Goal: Transaction & Acquisition: Purchase product/service

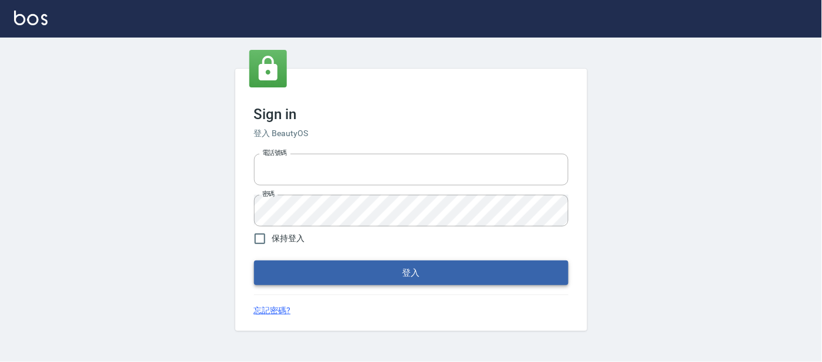
type input "25866822"
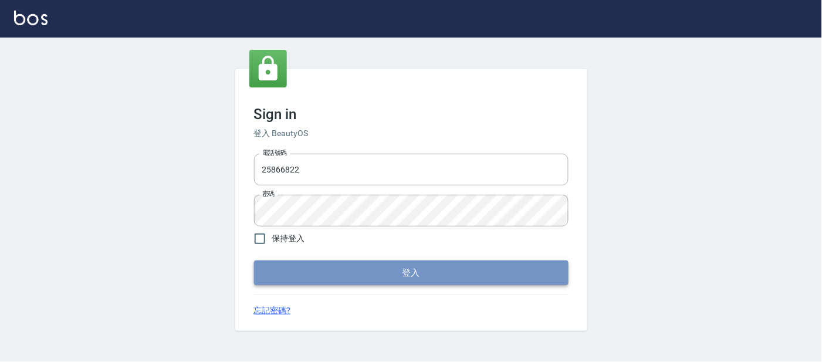
click at [389, 275] on button "登入" at bounding box center [411, 273] width 315 height 25
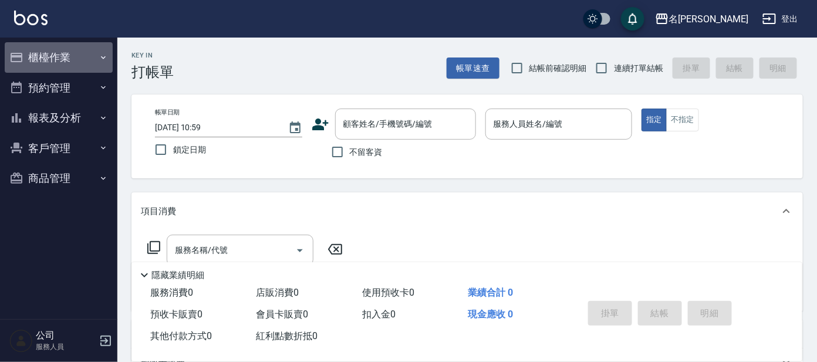
click at [57, 58] on button "櫃檯作業" at bounding box center [59, 57] width 108 height 31
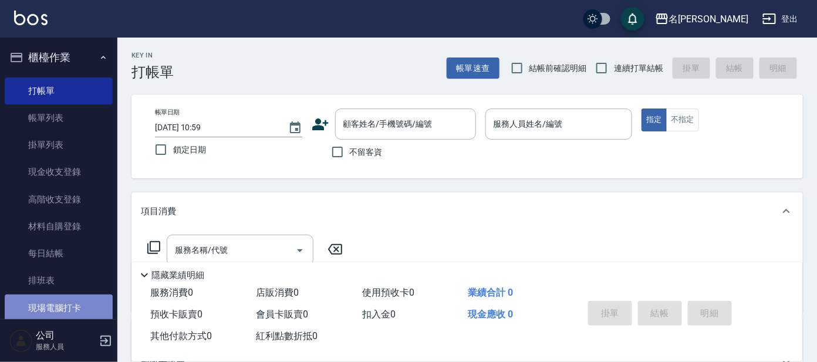
click at [77, 312] on link "現場電腦打卡" at bounding box center [59, 308] width 108 height 27
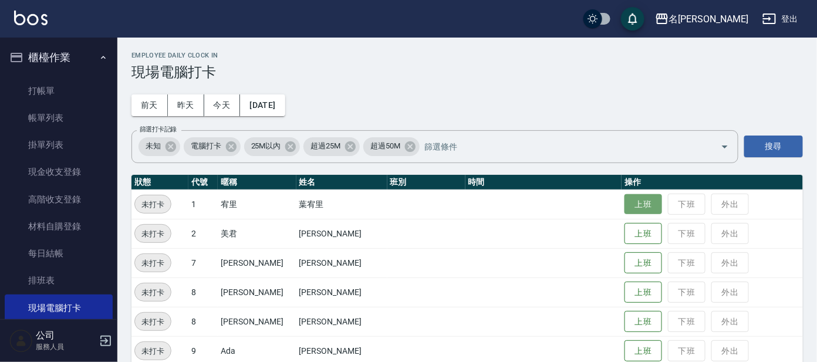
click at [627, 201] on button "上班" at bounding box center [643, 204] width 38 height 21
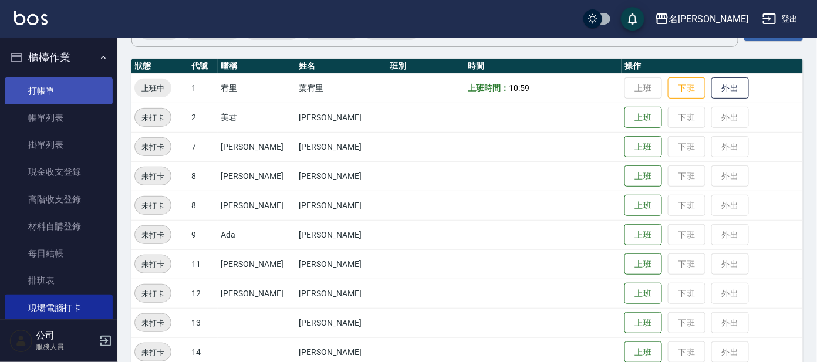
scroll to position [76, 0]
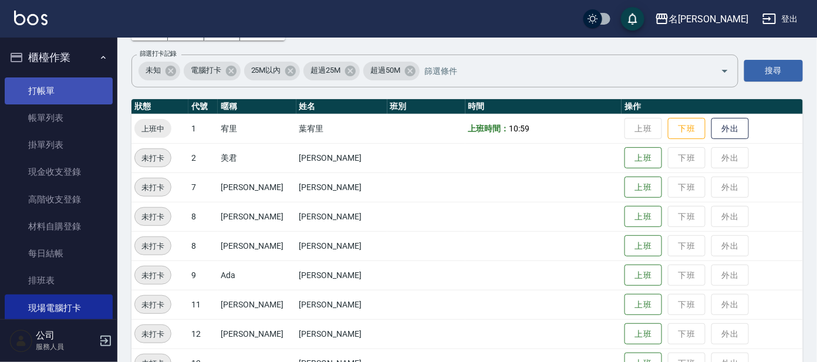
click at [50, 93] on link "打帳單" at bounding box center [59, 90] width 108 height 27
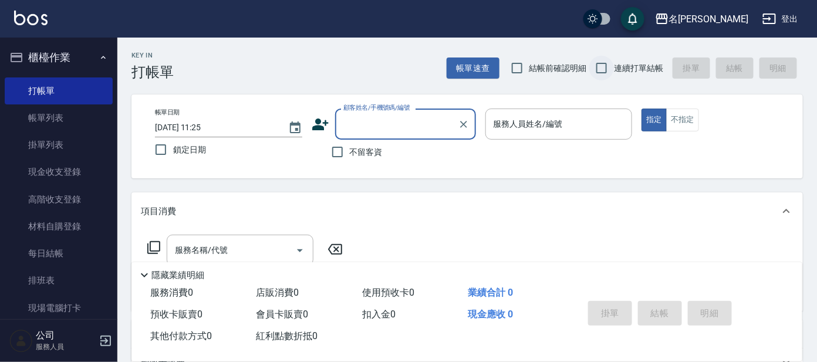
click at [603, 67] on input "連續打單結帳" at bounding box center [601, 68] width 25 height 25
checkbox input "true"
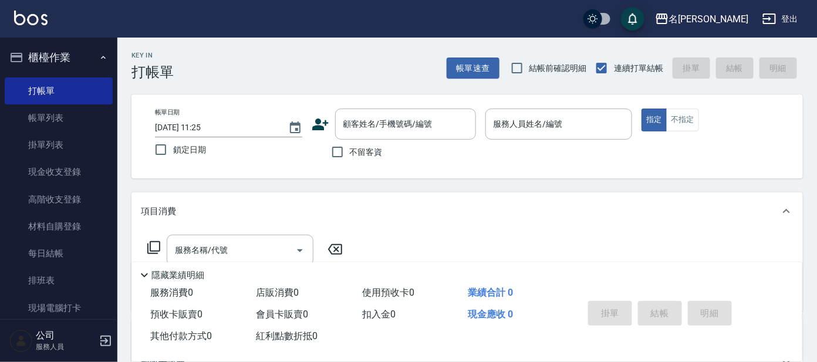
click at [201, 322] on div "預收卡販賣 0" at bounding box center [199, 315] width 106 height 22
click at [604, 305] on div "掛單 結帳 明細" at bounding box center [659, 314] width 153 height 37
click at [441, 117] on input "顧客姓名/手機號碼/編號" at bounding box center [396, 124] width 113 height 21
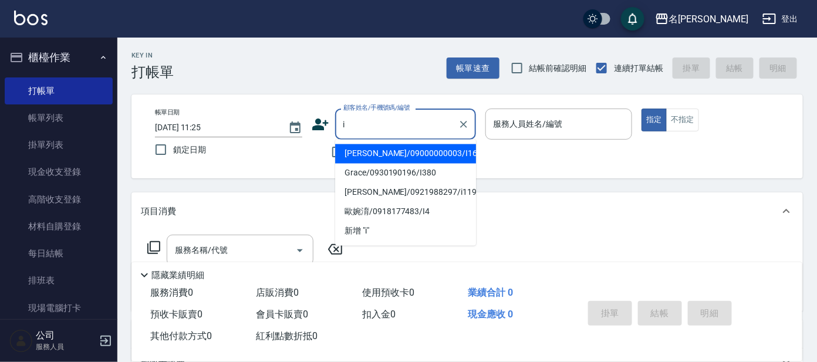
type input "i1"
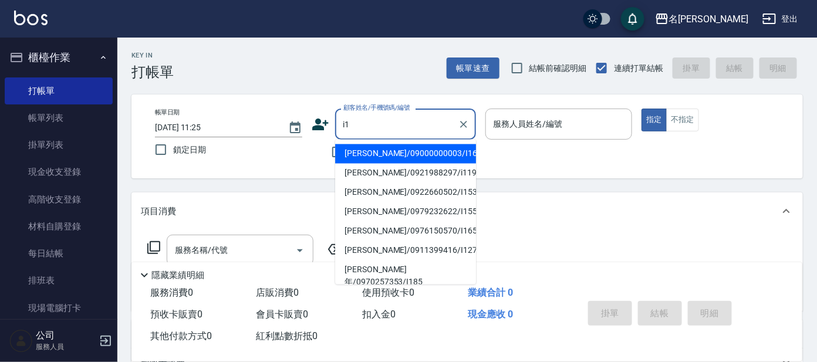
click at [457, 134] on div at bounding box center [462, 124] width 15 height 31
click at [466, 124] on icon "Clear" at bounding box center [464, 125] width 12 height 12
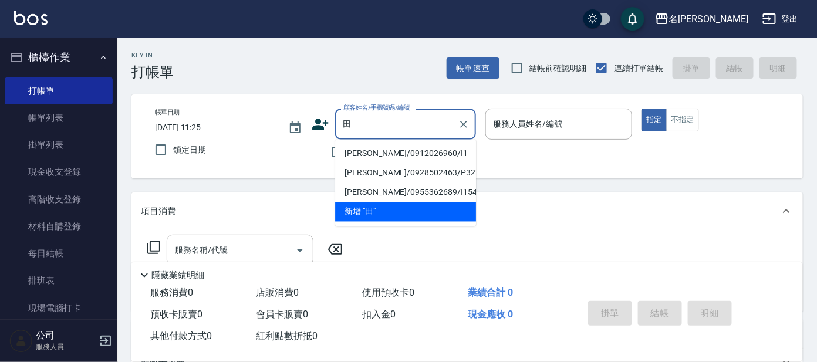
click at [431, 154] on li "[PERSON_NAME]/0912026960/I1" at bounding box center [405, 153] width 141 height 19
type input "[PERSON_NAME]/0912026960/I1"
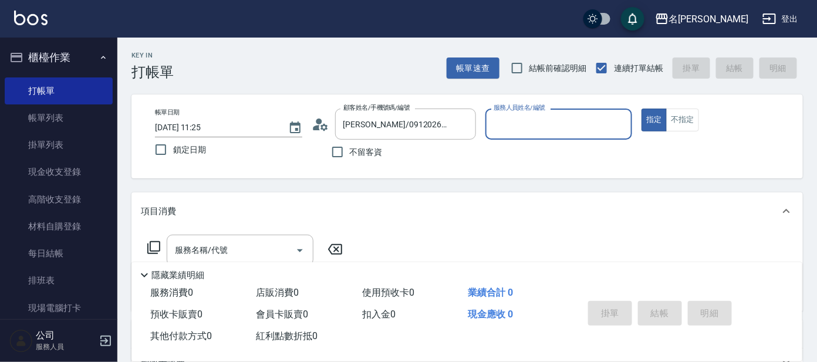
type input "Ada-9"
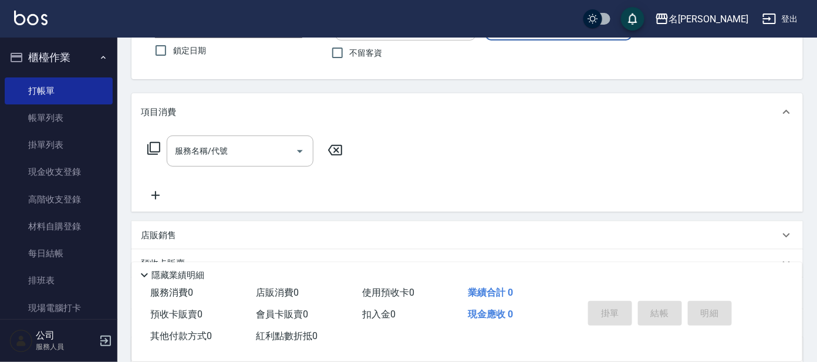
scroll to position [212, 0]
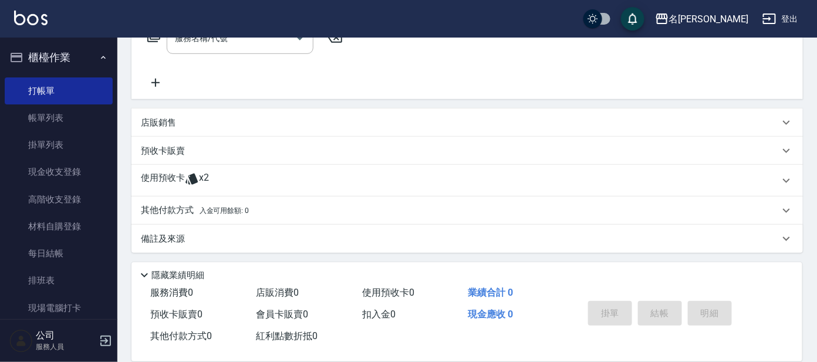
click at [181, 172] on p "使用預收卡" at bounding box center [163, 181] width 44 height 18
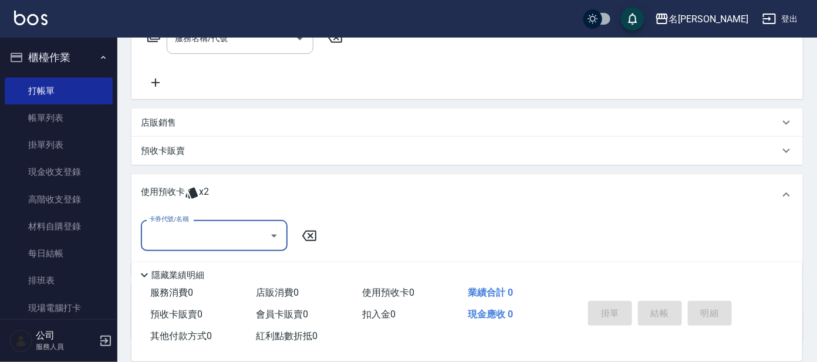
scroll to position [0, 0]
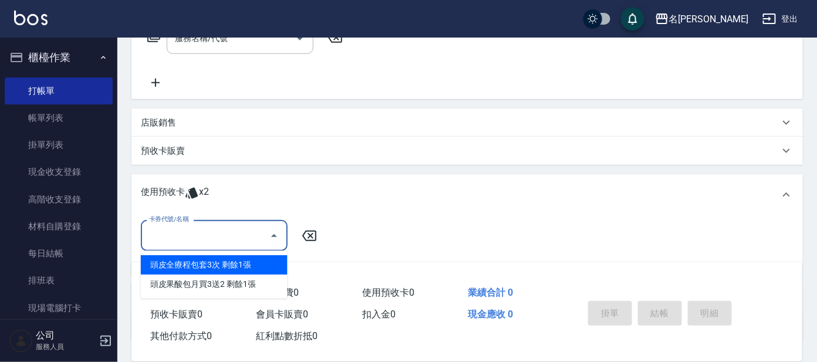
click at [203, 229] on input "卡券代號/名稱" at bounding box center [205, 235] width 119 height 21
click at [225, 264] on div "頭皮全療程包套3次 剩餘1張" at bounding box center [214, 264] width 147 height 19
type input "頭皮全療程包套3次"
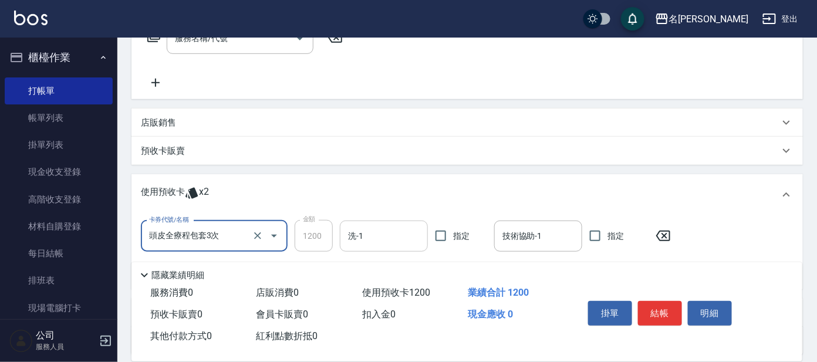
drag, startPoint x: 343, startPoint y: 236, endPoint x: 358, endPoint y: 221, distance: 21.2
click at [346, 234] on div "洗-1" at bounding box center [384, 236] width 88 height 31
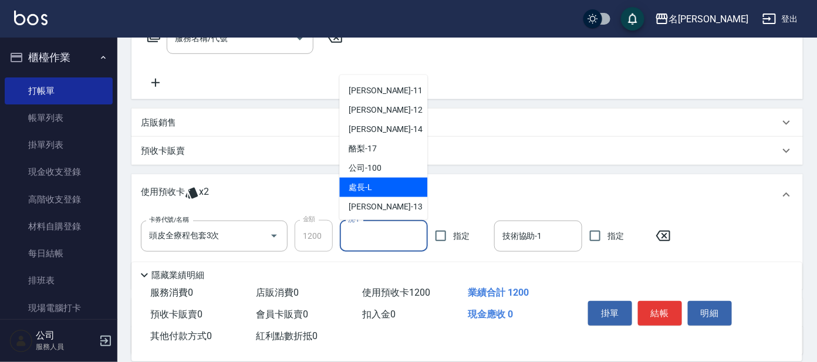
scroll to position [96, 0]
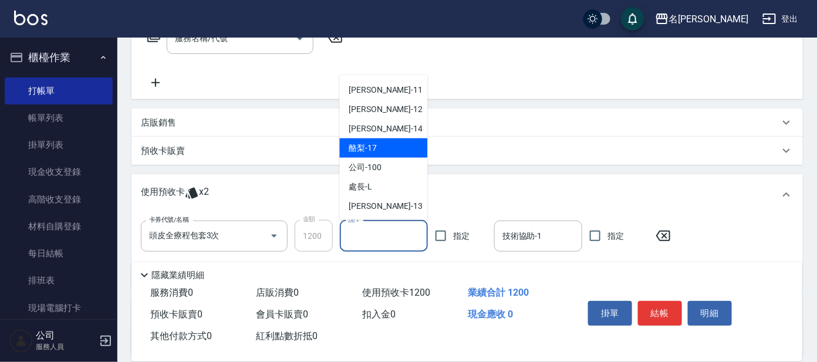
click at [397, 151] on div "酪梨 -17" at bounding box center [384, 148] width 88 height 19
type input "酪梨-17"
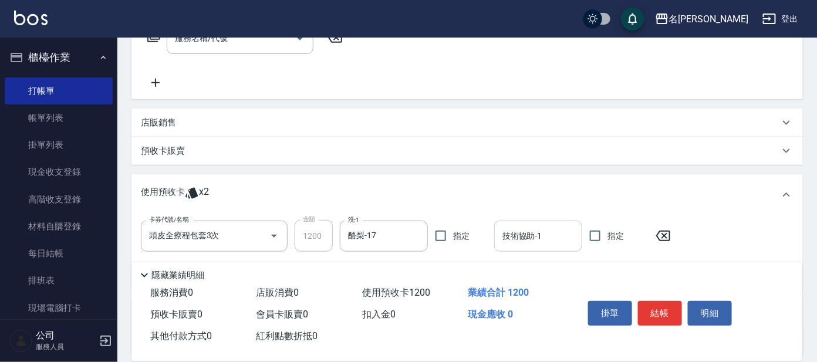
drag, startPoint x: 543, startPoint y: 239, endPoint x: 542, endPoint y: 231, distance: 8.3
click at [543, 236] on input "技術協助-1" at bounding box center [537, 236] width 77 height 21
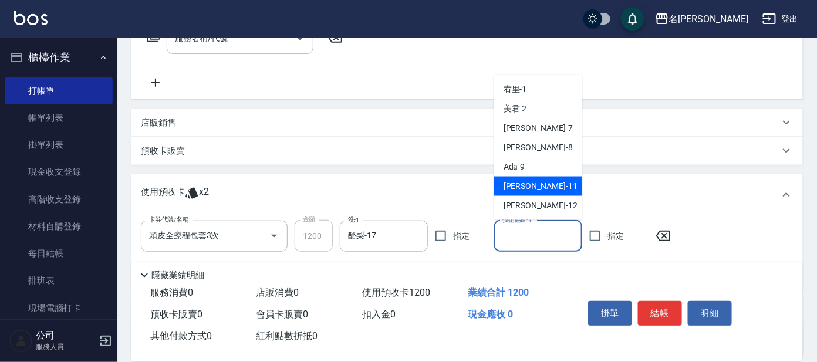
scroll to position [73, 0]
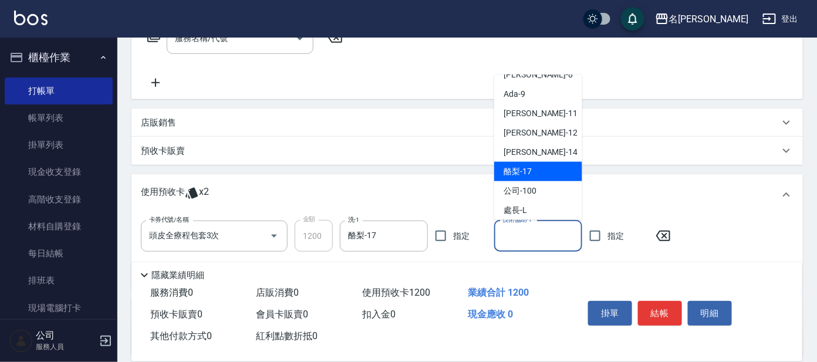
click at [535, 171] on div "酪梨 -17" at bounding box center [538, 171] width 88 height 19
type input "酪梨-17"
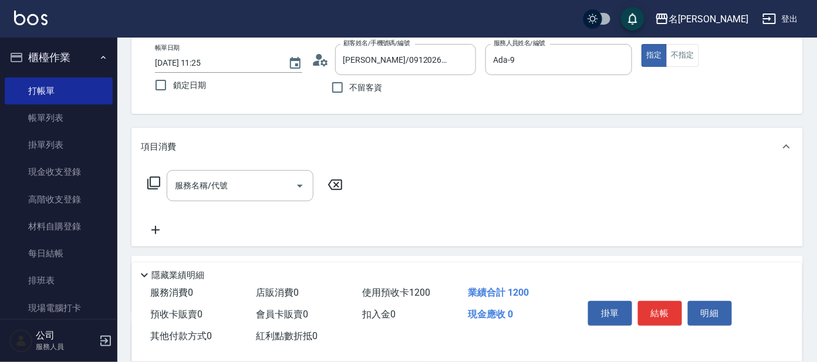
scroll to position [0, 0]
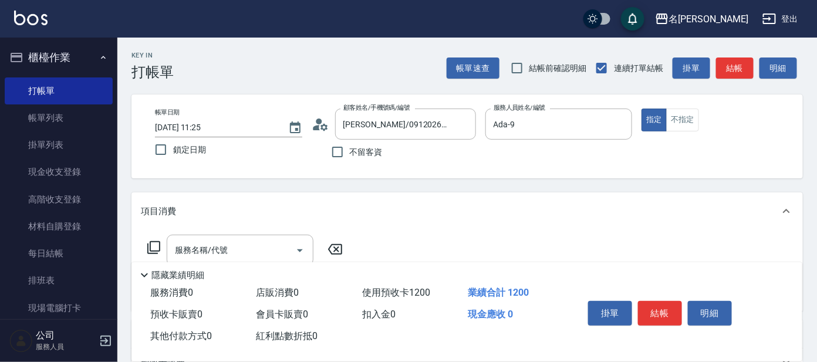
click at [639, 310] on button "結帳" at bounding box center [660, 313] width 44 height 25
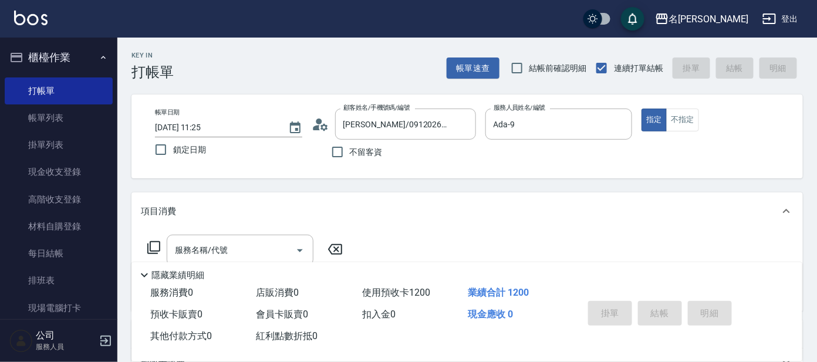
type input "[DATE] 11:51"
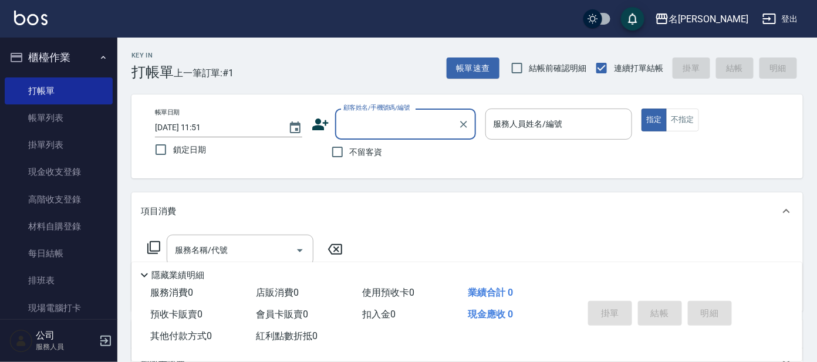
drag, startPoint x: 637, startPoint y: 318, endPoint x: 634, endPoint y: 308, distance: 9.7
click at [634, 308] on div "掛單 結帳 明細" at bounding box center [659, 314] width 153 height 37
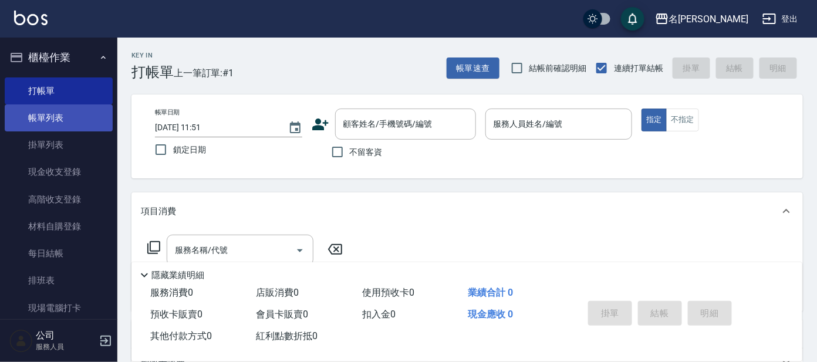
click at [46, 110] on link "帳單列表" at bounding box center [59, 117] width 108 height 27
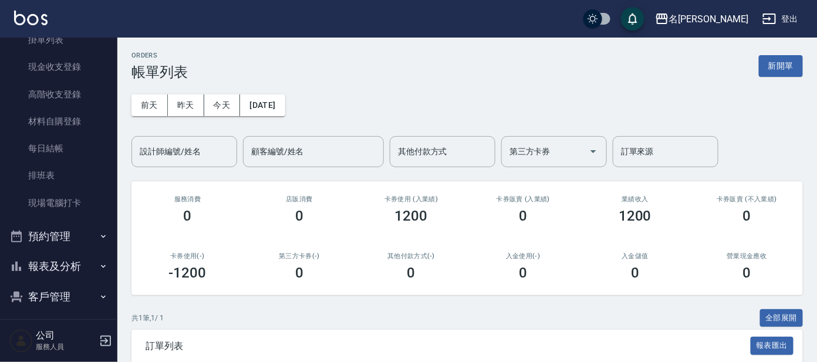
scroll to position [1, 0]
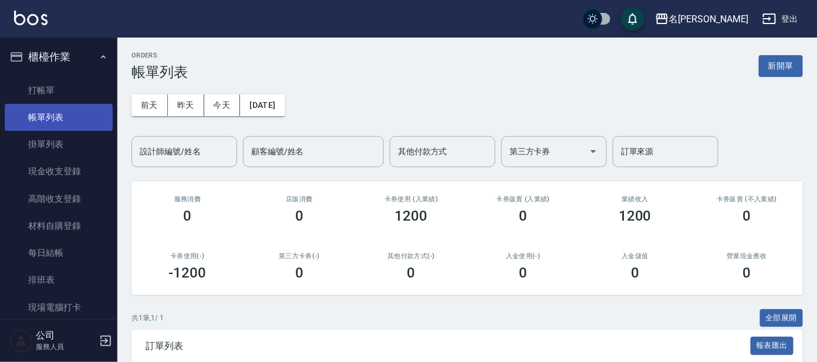
click at [49, 79] on ul "打帳單 帳單列表 掛單列表 現金收支登錄 高階收支登錄 材料自購登錄 每日結帳 排班表 現場電腦打卡" at bounding box center [59, 199] width 108 height 254
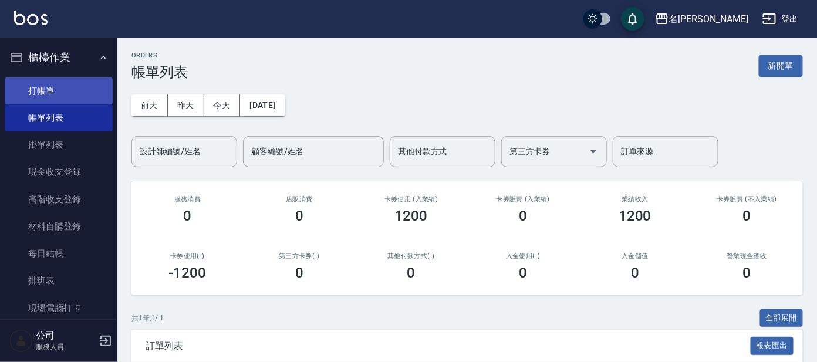
click at [50, 83] on link "打帳單" at bounding box center [59, 90] width 108 height 27
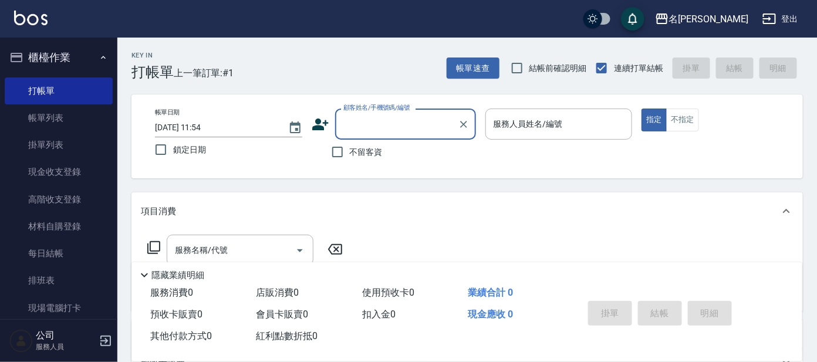
click at [374, 122] on input "顧客姓名/手機號碼/編號" at bounding box center [396, 124] width 113 height 21
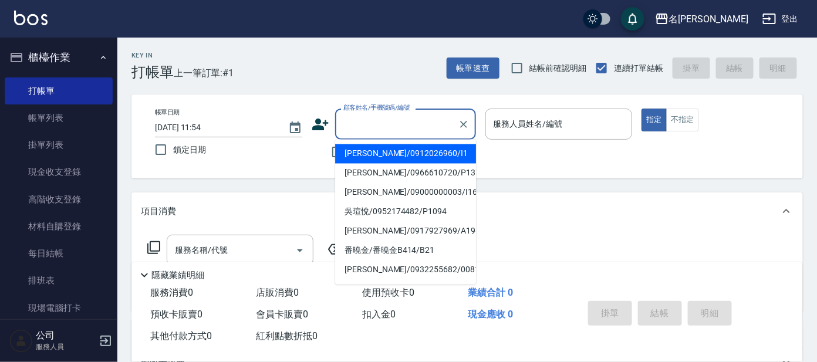
type input "ㄘ"
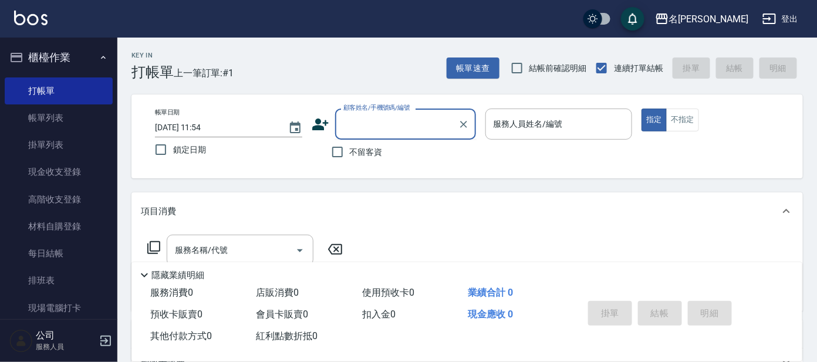
type input "g"
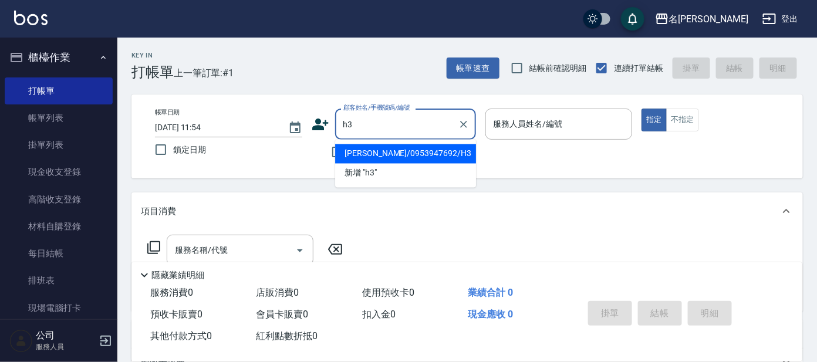
type input "[PERSON_NAME]/0953947692/H3"
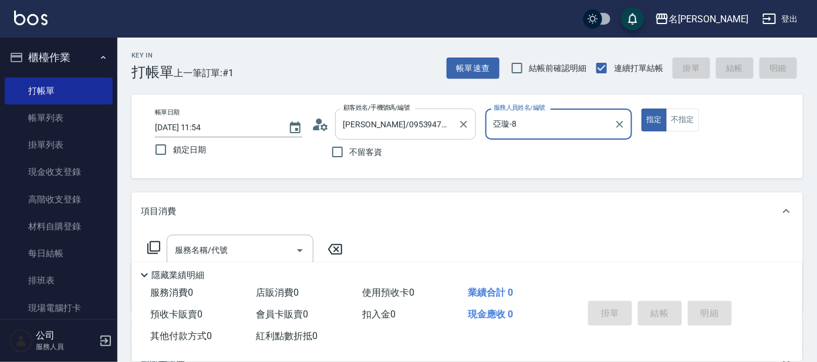
type input "亞璇-8"
click at [641, 109] on button "指定" at bounding box center [653, 120] width 25 height 23
type button "true"
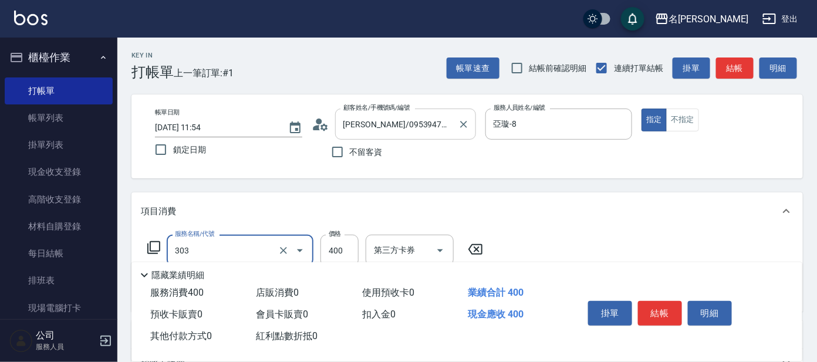
type input "剪髮C級設計師(303)"
type input "450"
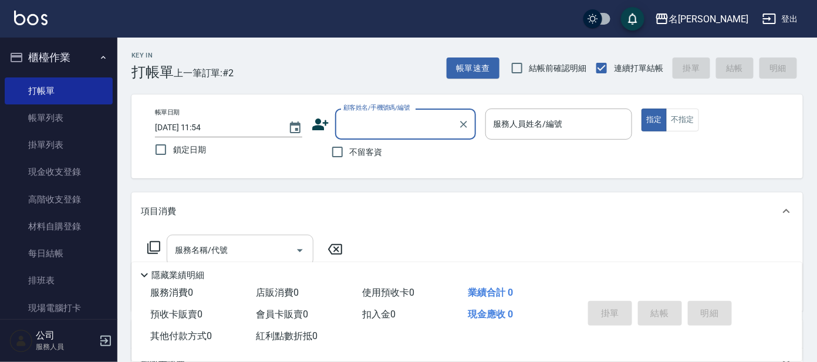
click at [268, 255] on input "服務名稱/代號" at bounding box center [231, 250] width 119 height 21
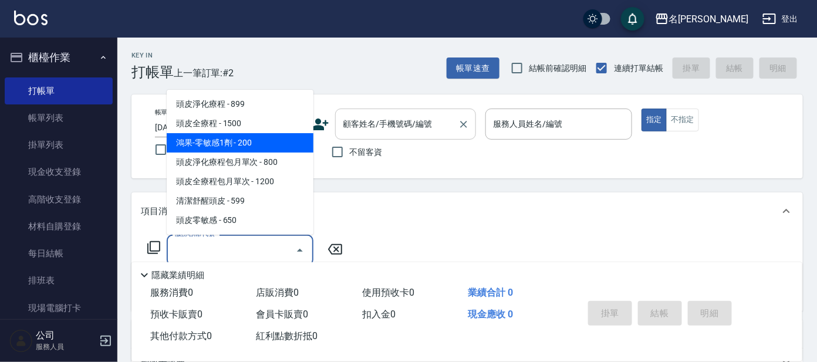
click at [424, 134] on div "顧客姓名/手機號碼/編號" at bounding box center [405, 124] width 141 height 31
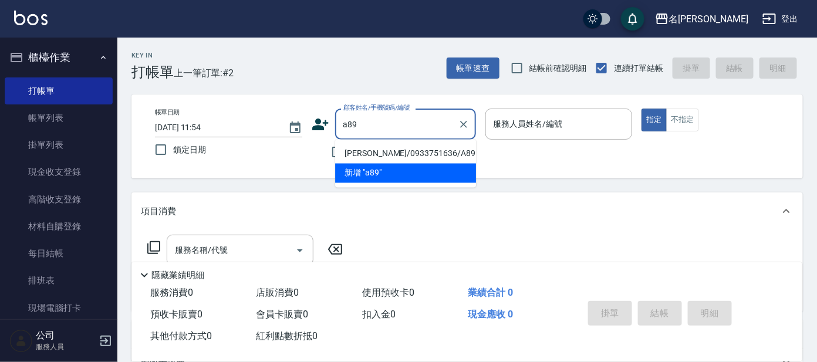
click at [393, 156] on li "[PERSON_NAME]/0933751636/A89" at bounding box center [405, 153] width 141 height 19
type input "[PERSON_NAME]/0933751636/A89"
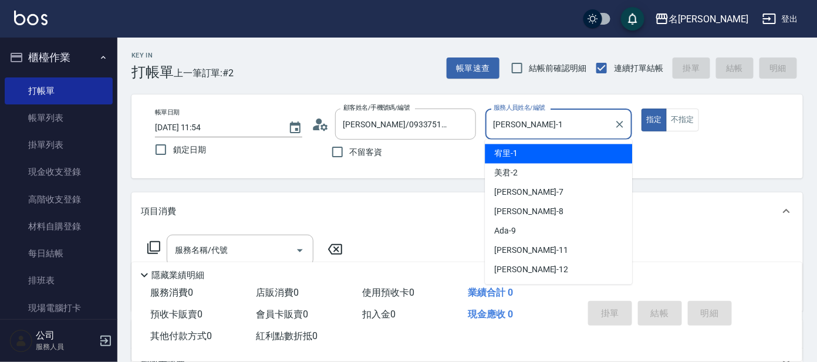
click at [569, 129] on input "[PERSON_NAME]-1" at bounding box center [550, 124] width 119 height 21
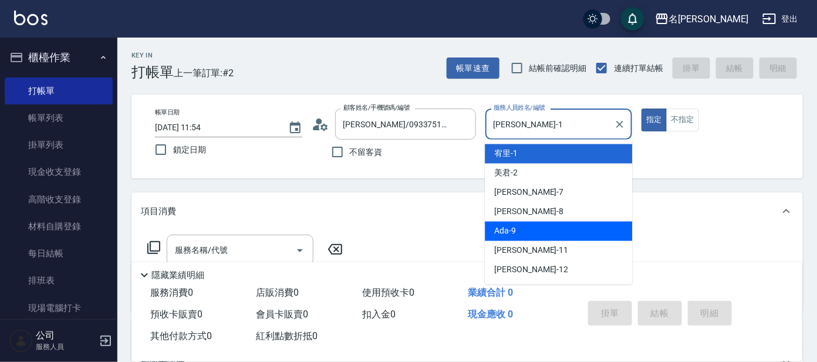
click at [530, 225] on div "Ada -9" at bounding box center [558, 231] width 147 height 19
type input "Ada-9"
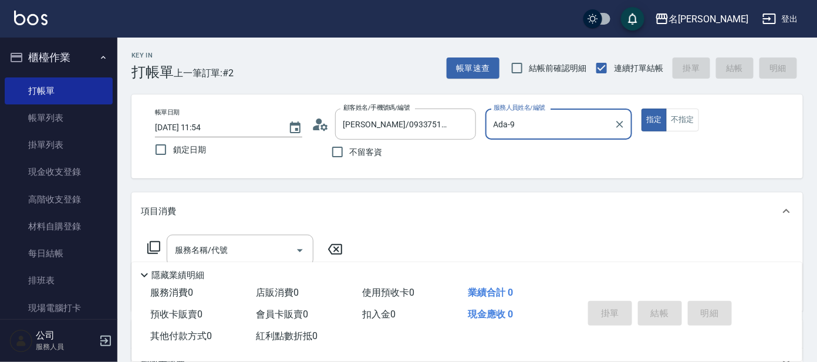
click at [148, 251] on icon at bounding box center [154, 248] width 14 height 14
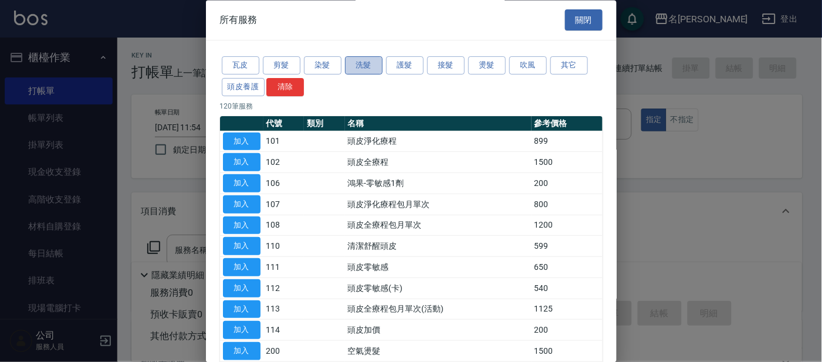
click at [357, 69] on button "洗髮" at bounding box center [364, 66] width 38 height 18
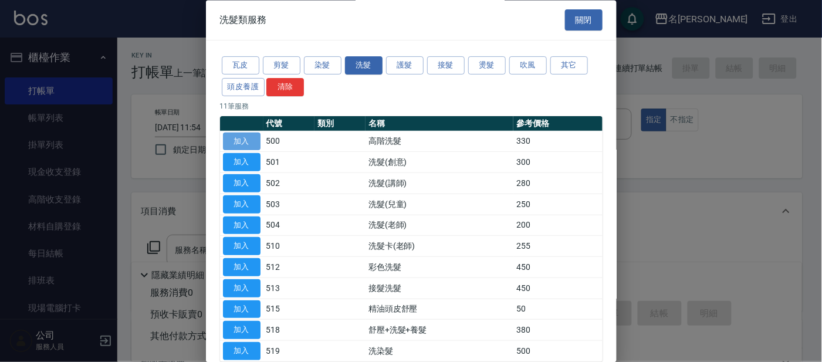
click at [245, 144] on button "加入" at bounding box center [242, 142] width 38 height 18
type input "高階洗髮(500)"
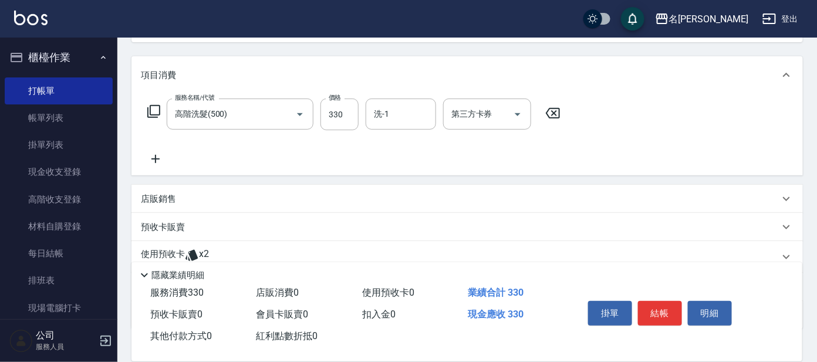
scroll to position [212, 0]
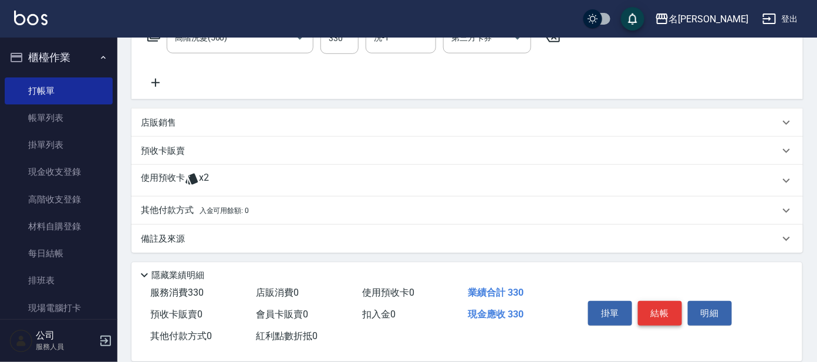
click at [653, 310] on button "結帳" at bounding box center [660, 313] width 44 height 25
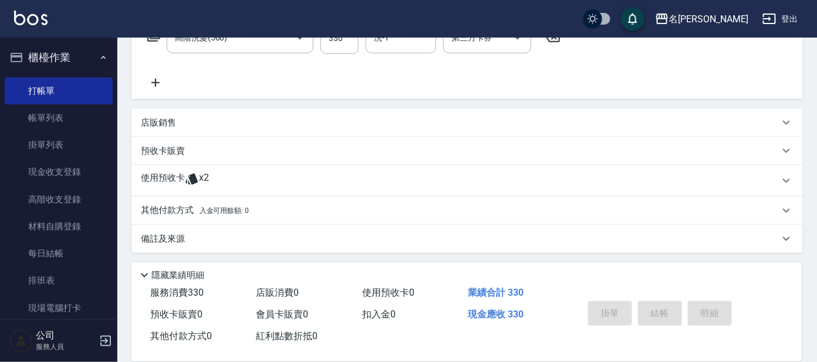
type input "[DATE] 12:03"
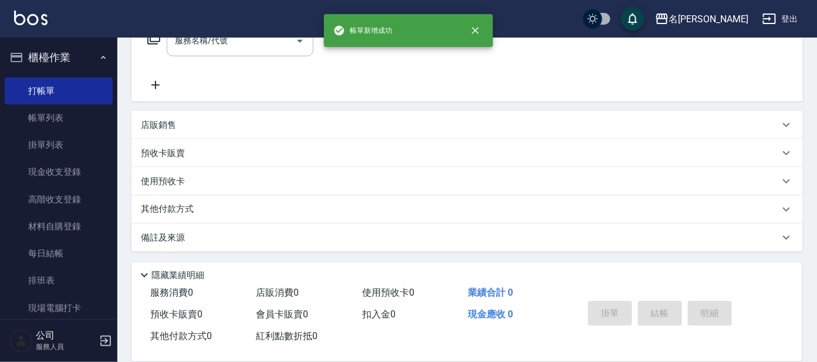
scroll to position [0, 0]
